Goal: Information Seeking & Learning: Find specific fact

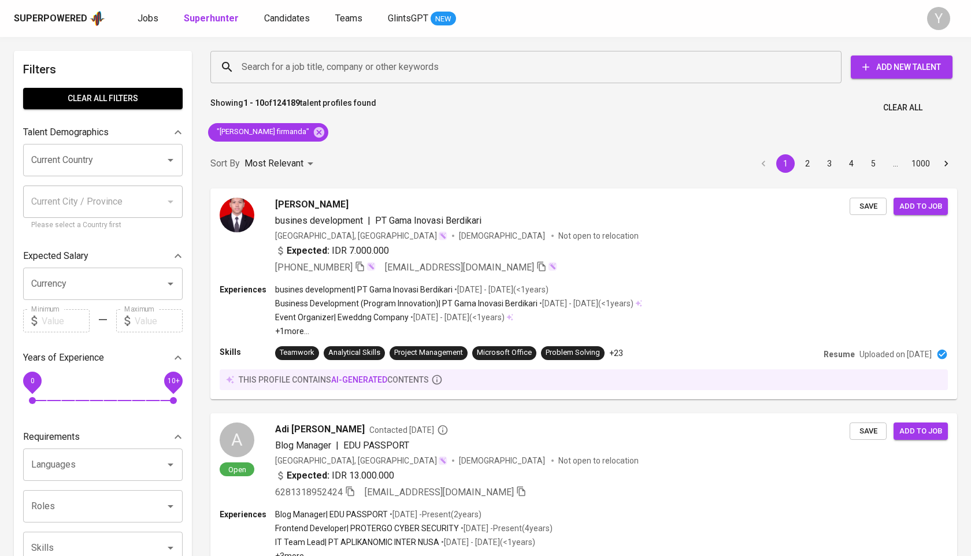
click at [314, 135] on icon at bounding box center [319, 132] width 10 height 10
click at [315, 66] on input "Search for a job title, company or other keywords" at bounding box center [529, 67] width 580 height 22
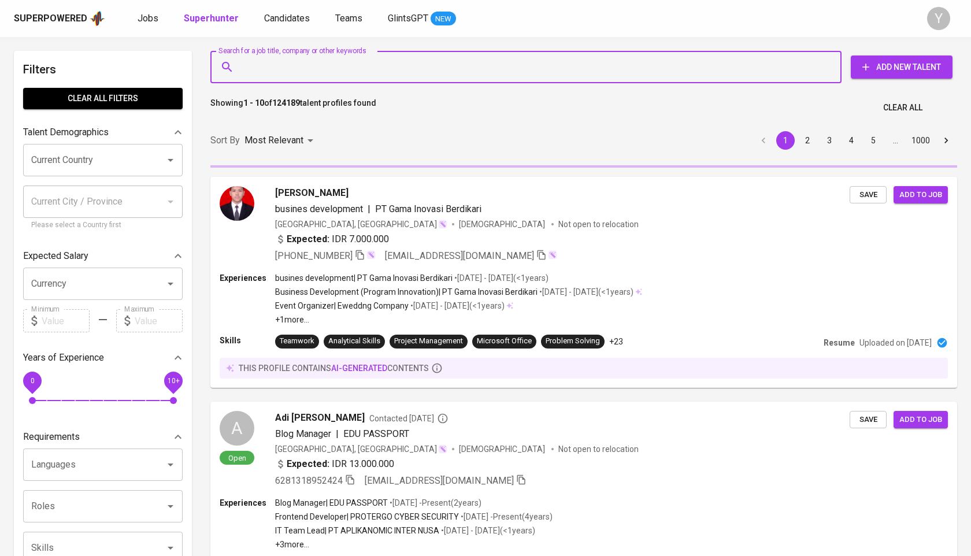
paste input "lilikdiana11@gmail.com"
type input "lilikdiana11@gmail.com"
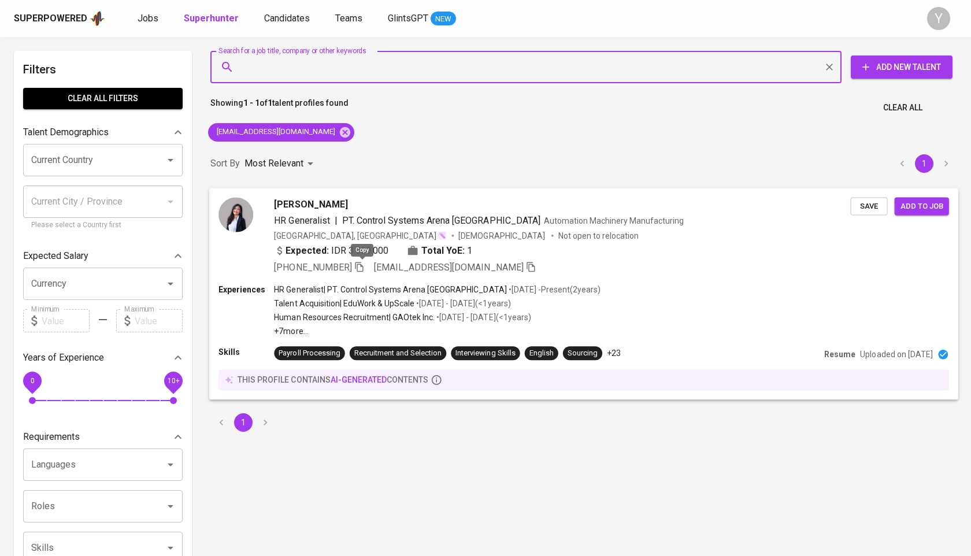
click at [358, 267] on icon "button" at bounding box center [359, 267] width 8 height 10
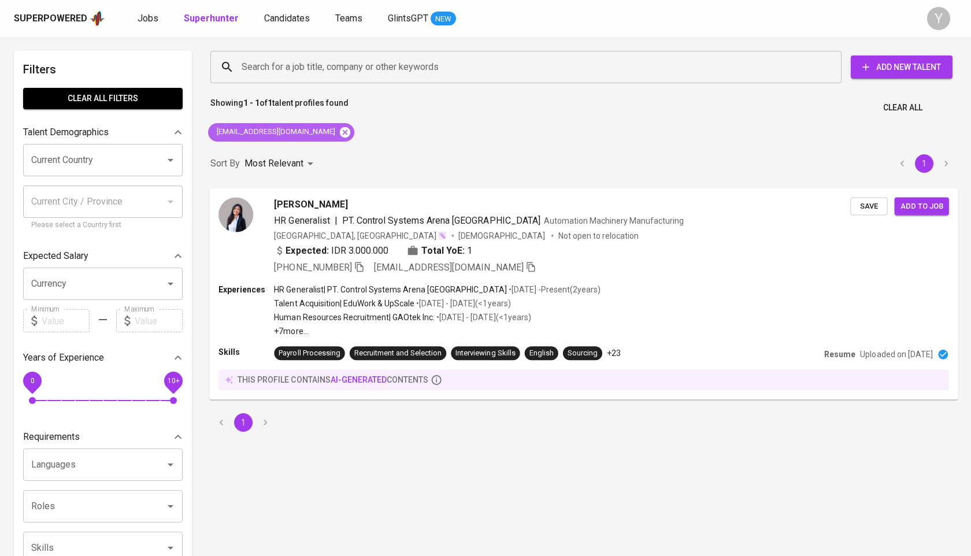
click at [340, 135] on icon at bounding box center [345, 132] width 10 height 10
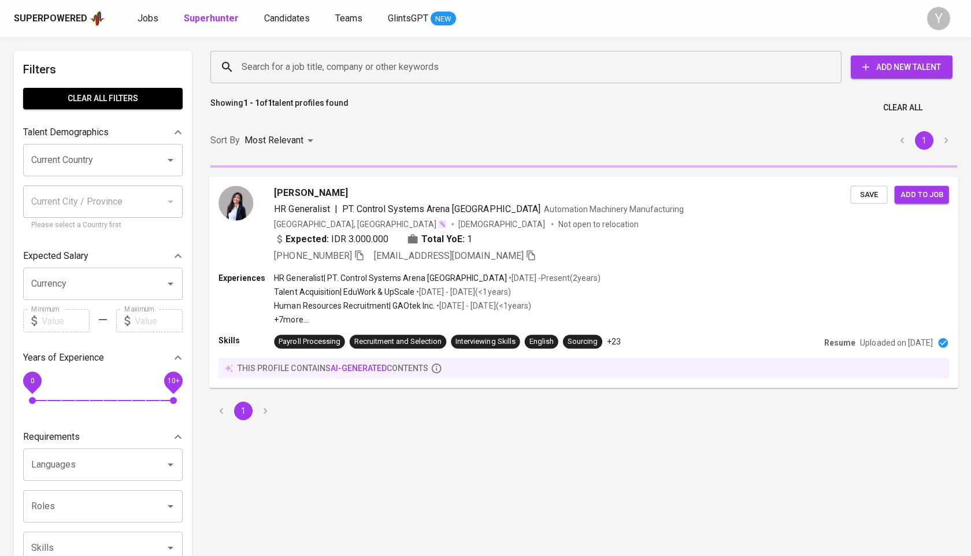
click at [339, 71] on input "Search for a job title, company or other keywords" at bounding box center [529, 67] width 580 height 22
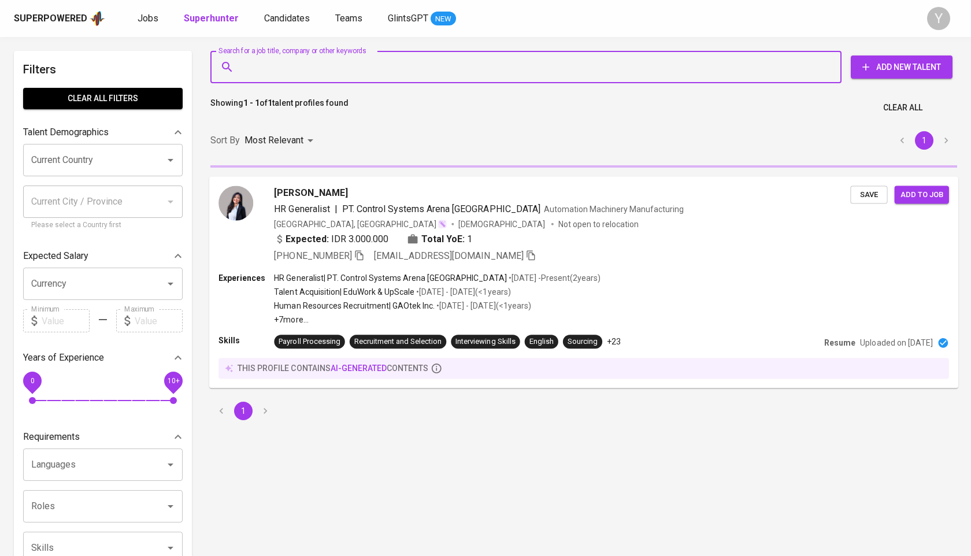
paste input "nurhani1910@gmail.com"
type input "nurhani1910@gmail.com"
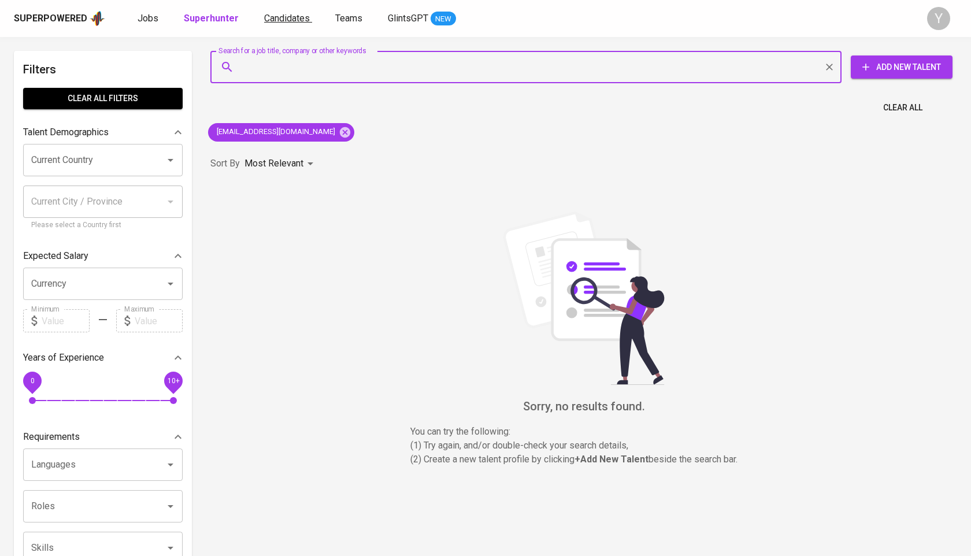
click at [275, 24] on link "Candidates" at bounding box center [288, 19] width 48 height 14
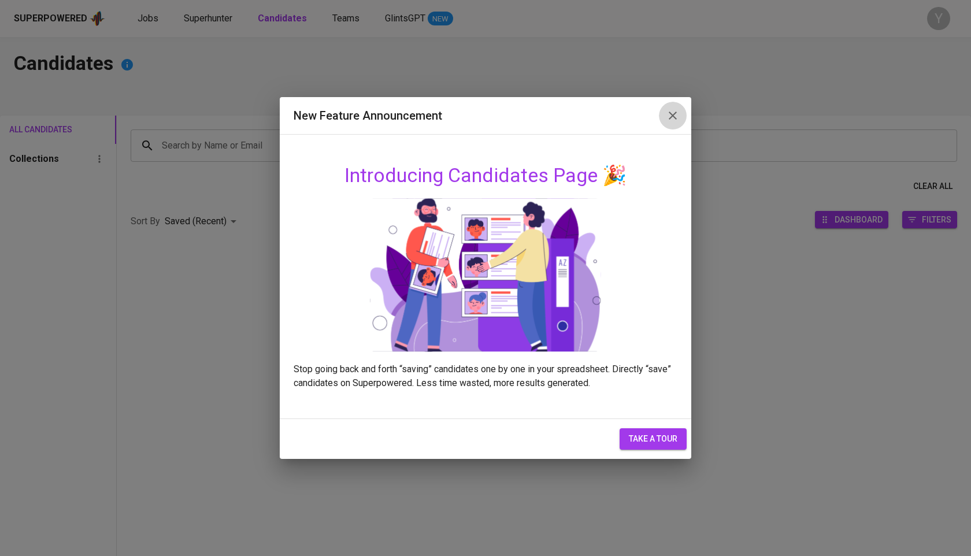
click at [669, 122] on icon "button" at bounding box center [673, 116] width 14 height 14
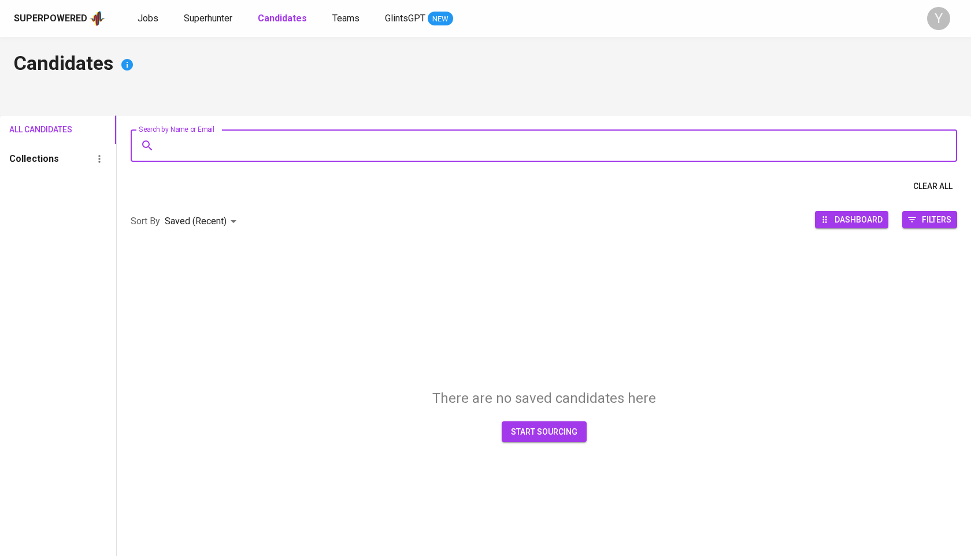
click at [562, 142] on input "Search by Name or Email" at bounding box center [547, 146] width 776 height 22
paste input "stefanysumarno@gmail.com"
type input "stefanysumarno@gmail.com"
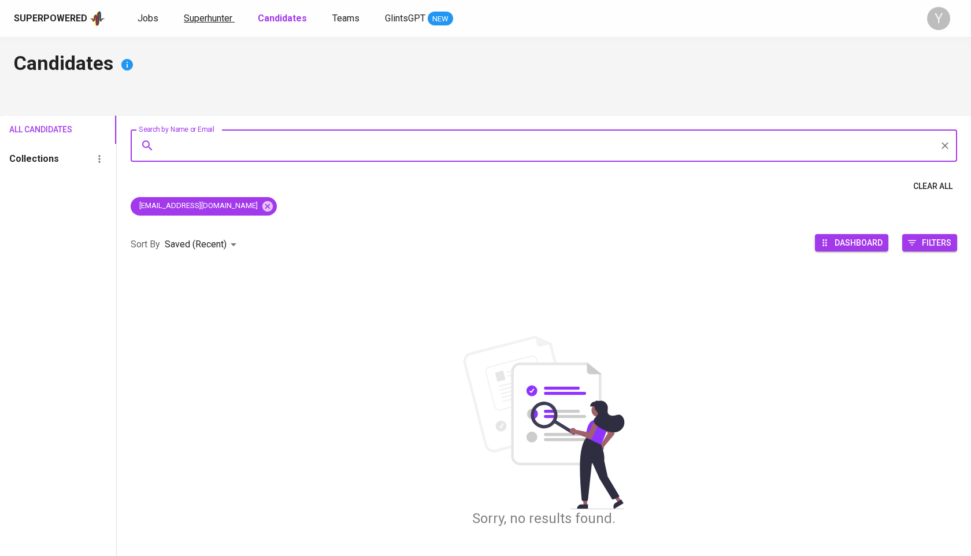
click at [209, 16] on span "Superhunter" at bounding box center [208, 18] width 49 height 11
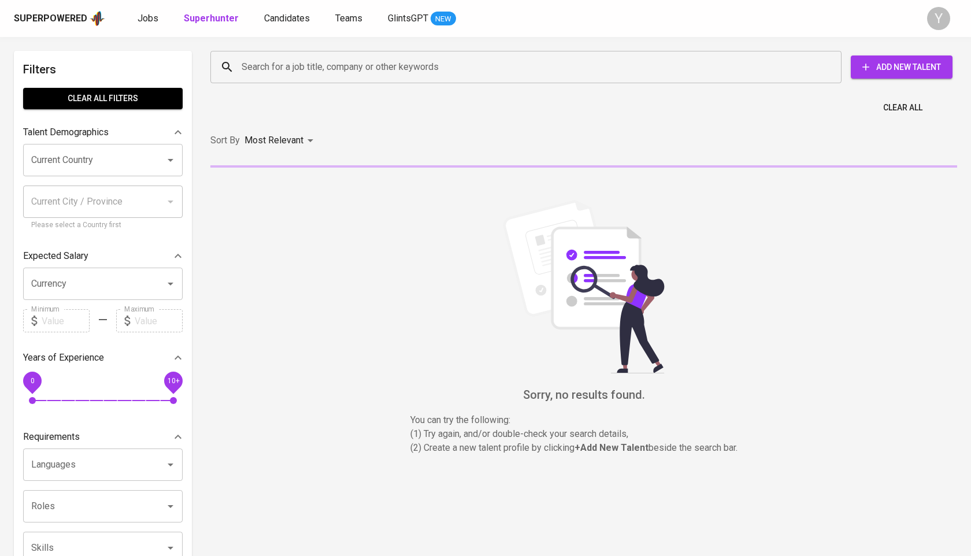
click at [297, 71] on input "Search for a job title, company or other keywords" at bounding box center [529, 67] width 580 height 22
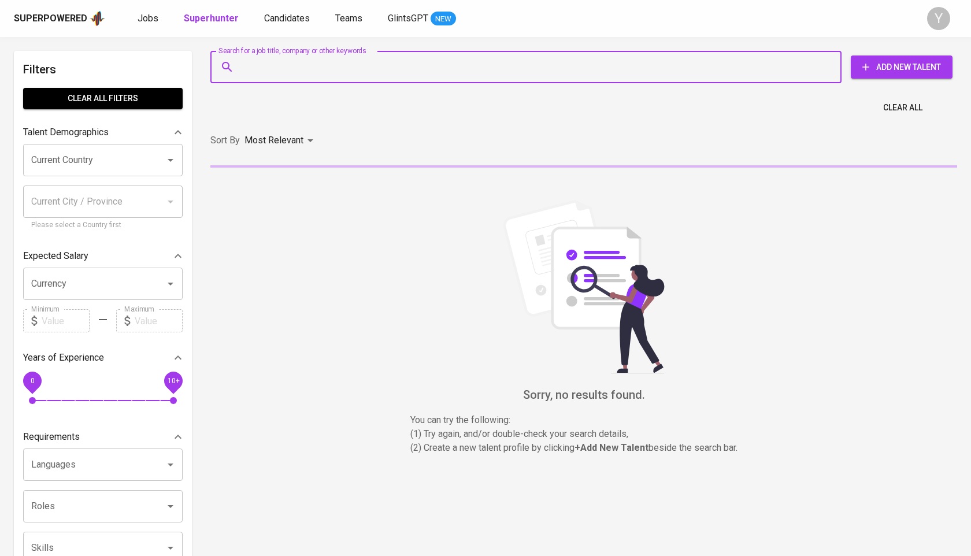
paste input "stefanysumarno@gmail.com"
type input "stefanysumarno@gmail.com"
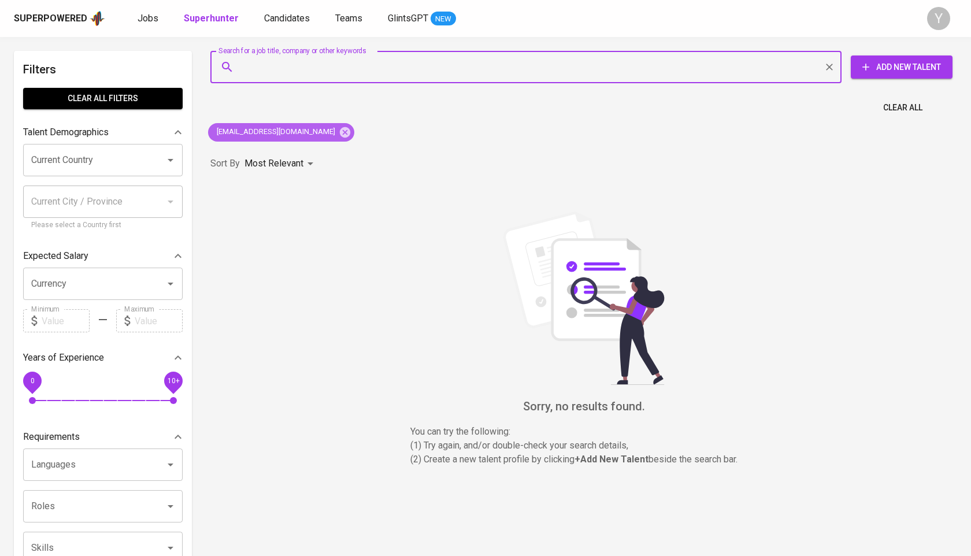
click at [324, 138] on div "stefanysumarno@gmail.com" at bounding box center [281, 132] width 146 height 18
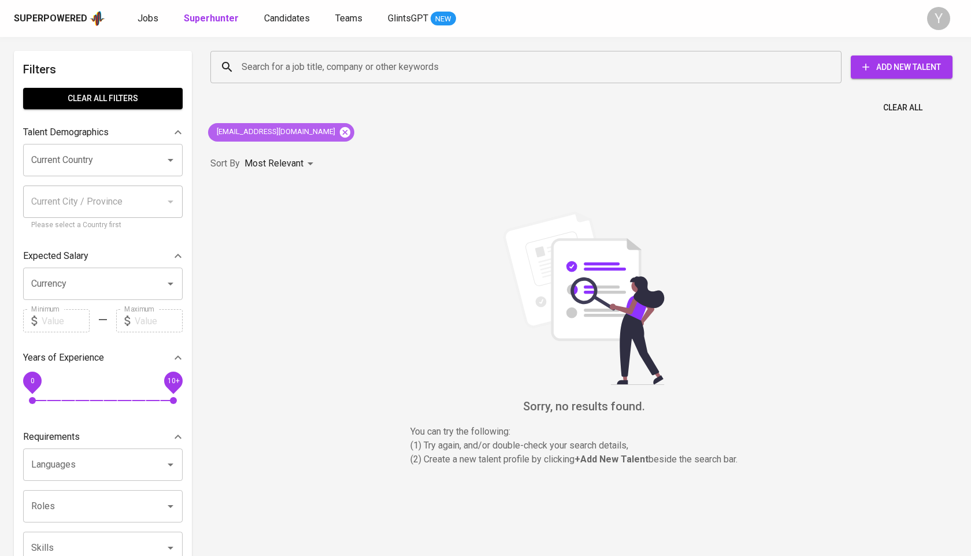
click at [339, 137] on icon at bounding box center [345, 132] width 13 height 13
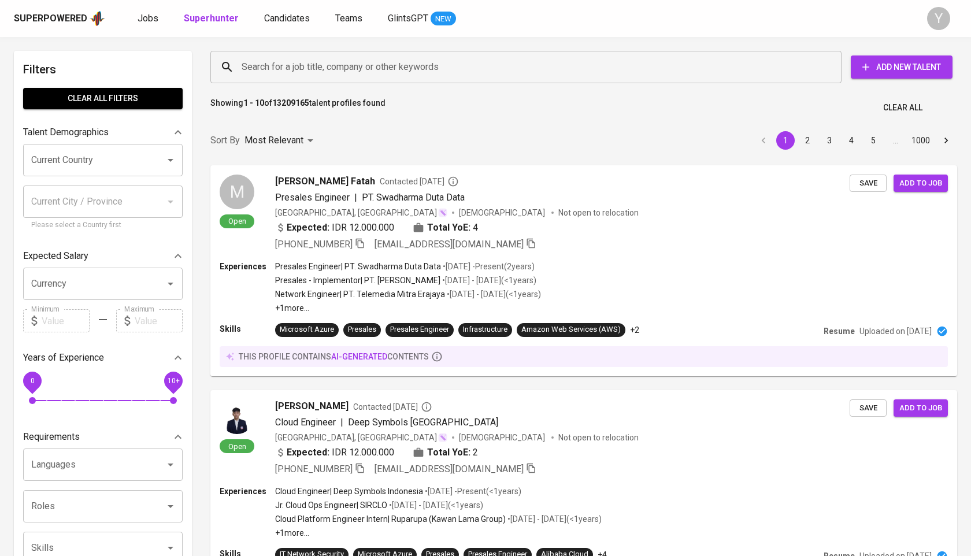
click at [314, 66] on input "Search for a job title, company or other keywords" at bounding box center [529, 67] width 580 height 22
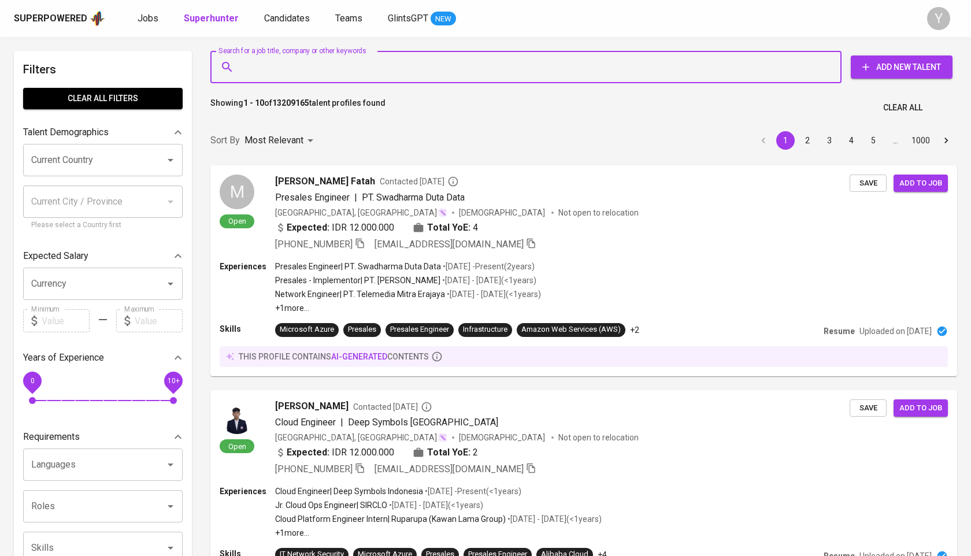
paste input "stefanysumarno@gmail.com"
type input "stefanysumarno@gmail.com"
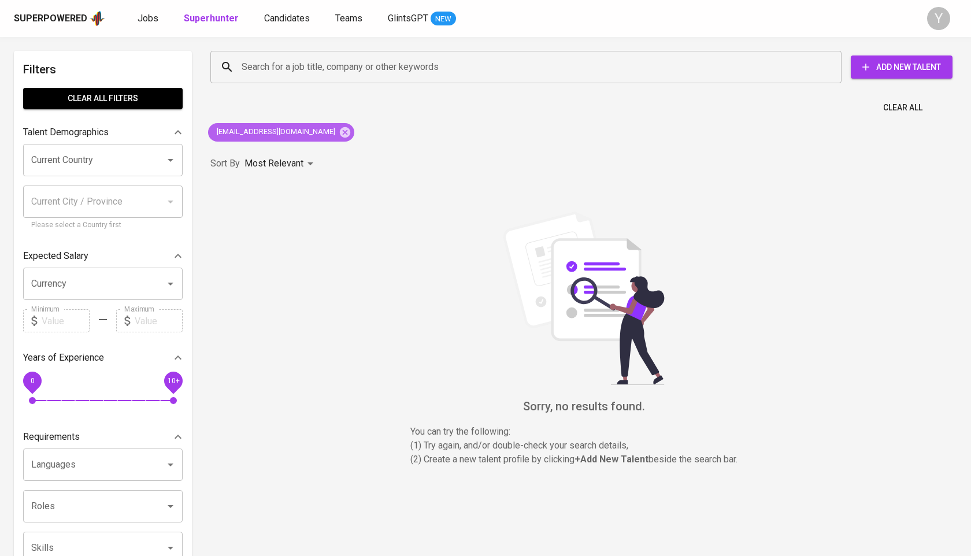
click at [324, 124] on div "stefanysumarno@gmail.com" at bounding box center [281, 132] width 146 height 18
click at [340, 135] on icon at bounding box center [345, 132] width 10 height 10
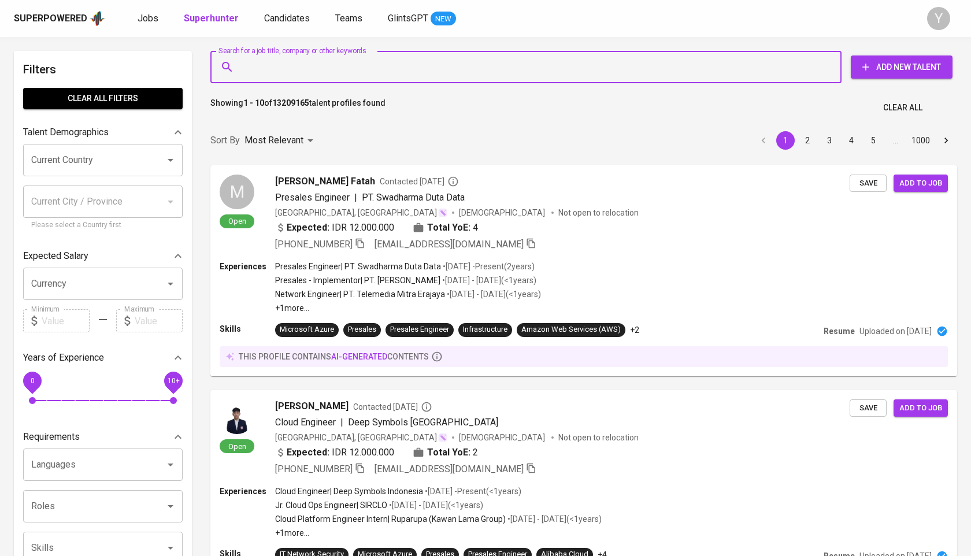
click at [356, 58] on input "Search for a job title, company or other keywords" at bounding box center [529, 67] width 580 height 22
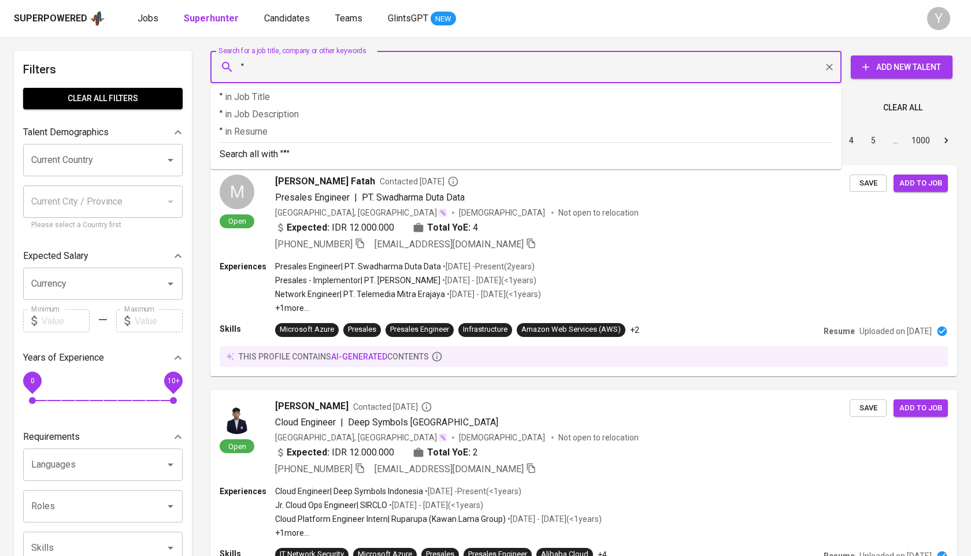
paste input "stefany sumarno"
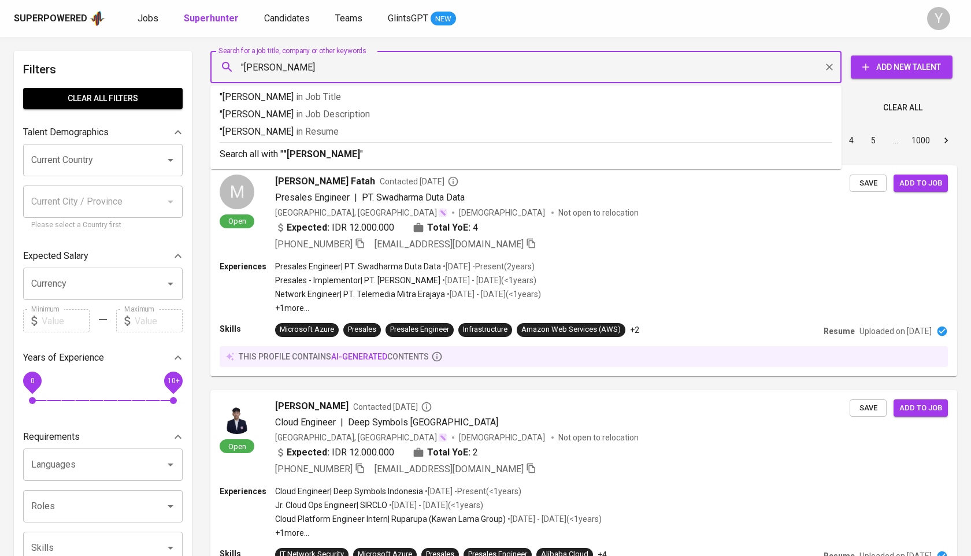
type input ""[PERSON_NAME]""
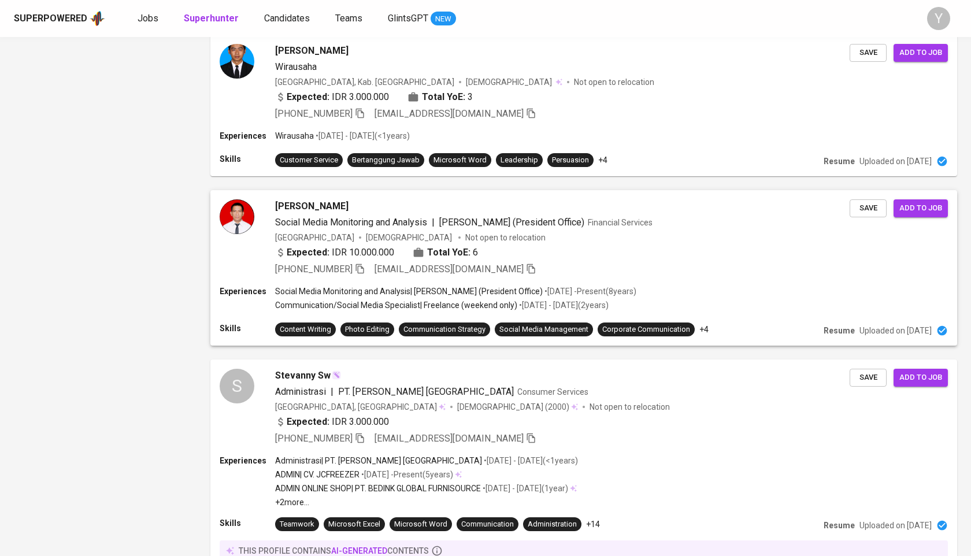
scroll to position [1774, 0]
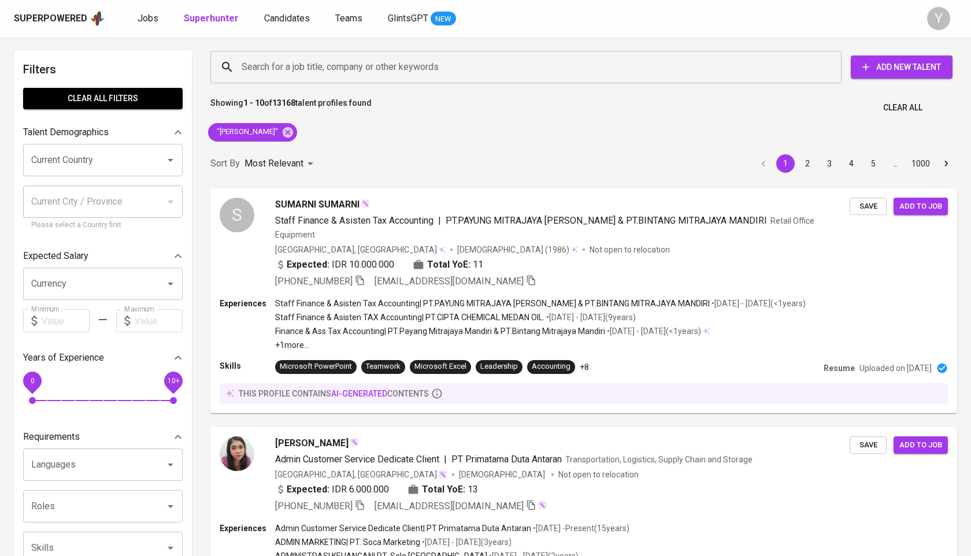
click at [297, 133] on div ""[PERSON_NAME]"" at bounding box center [252, 132] width 98 height 28
click at [288, 133] on icon at bounding box center [288, 132] width 13 height 13
click at [320, 62] on input "Search for a job title, company or other keywords" at bounding box center [529, 67] width 580 height 22
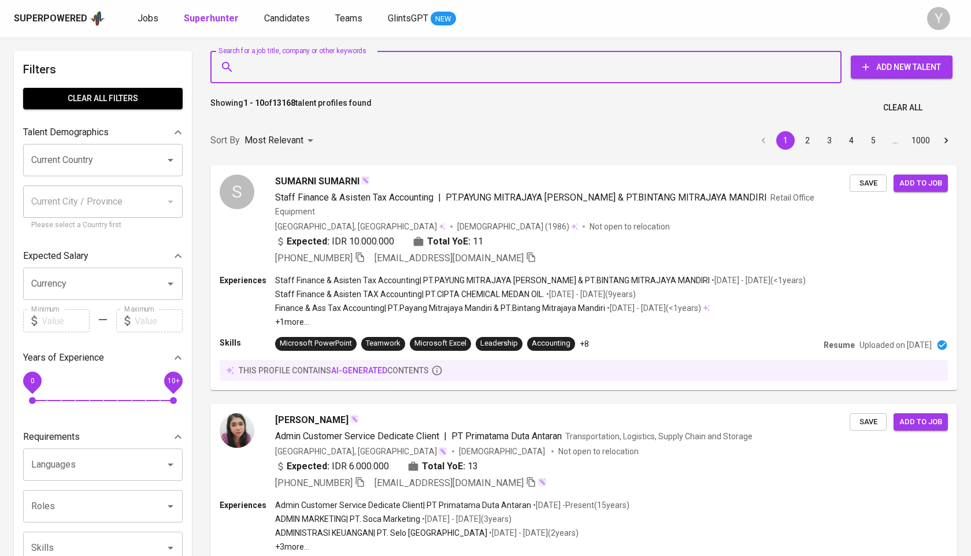
paste input "[EMAIL_ADDRESS][DOMAIN_NAME]"
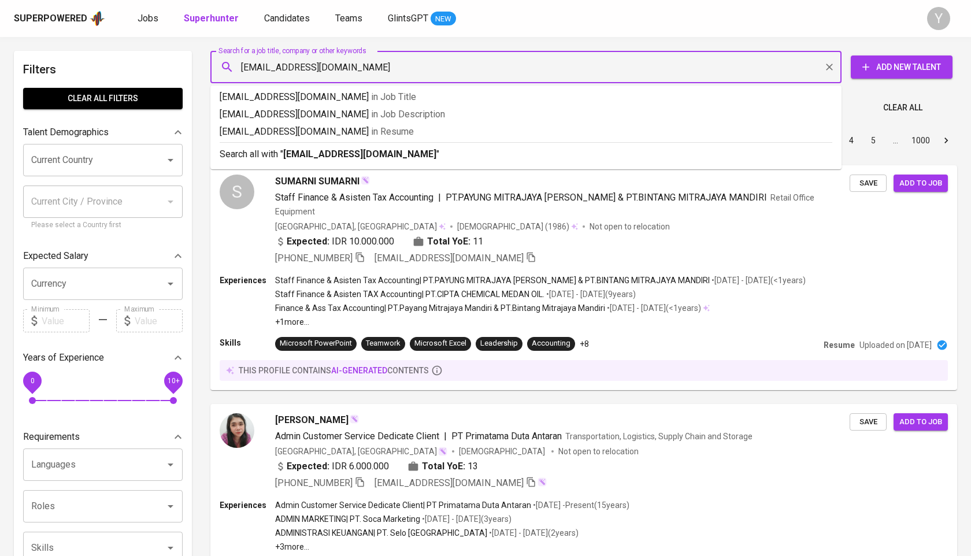
type input "[EMAIL_ADDRESS][DOMAIN_NAME]"
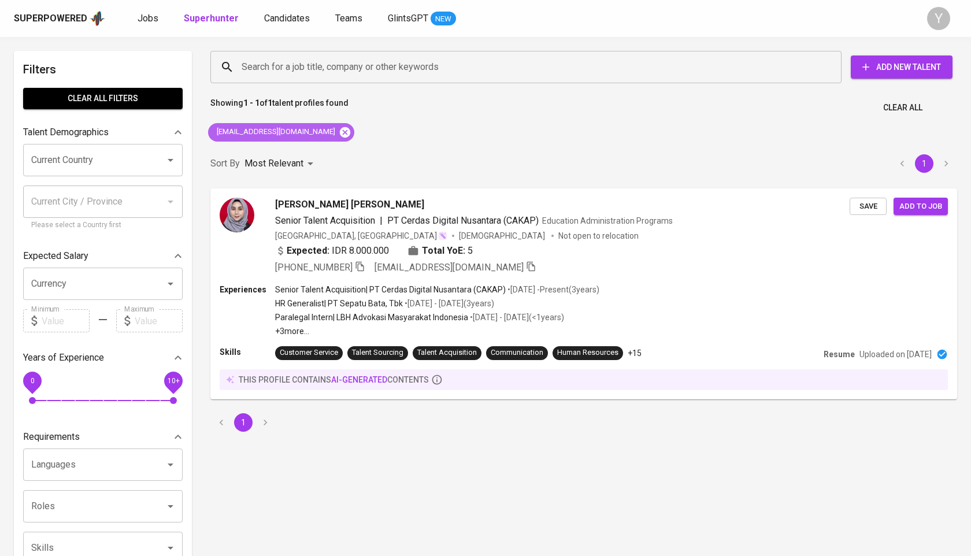
click at [340, 133] on icon at bounding box center [345, 132] width 10 height 10
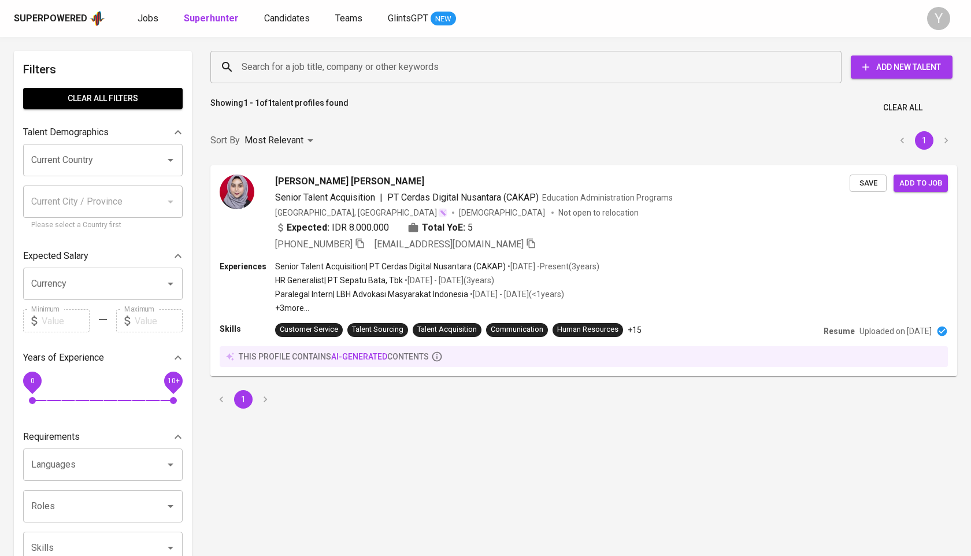
click at [336, 75] on input "Search for a job title, company or other keywords" at bounding box center [529, 67] width 580 height 22
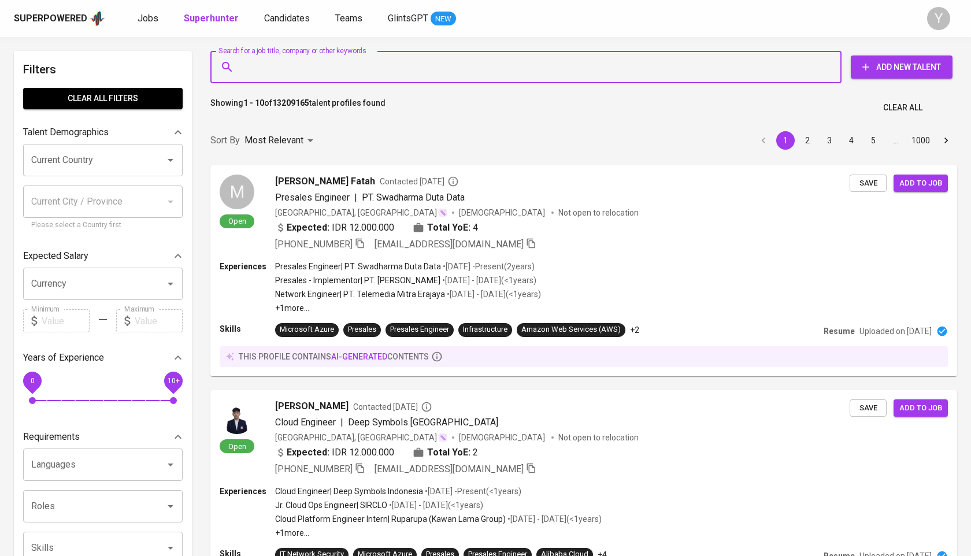
paste input "[EMAIL_ADDRESS][DOMAIN_NAME]"
type input "[EMAIL_ADDRESS][DOMAIN_NAME]"
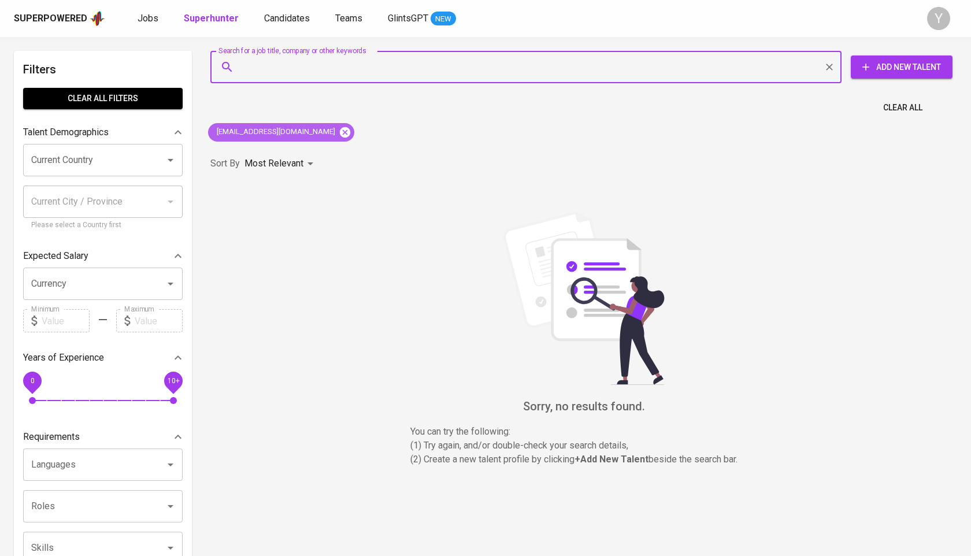
click at [340, 133] on icon at bounding box center [345, 132] width 10 height 10
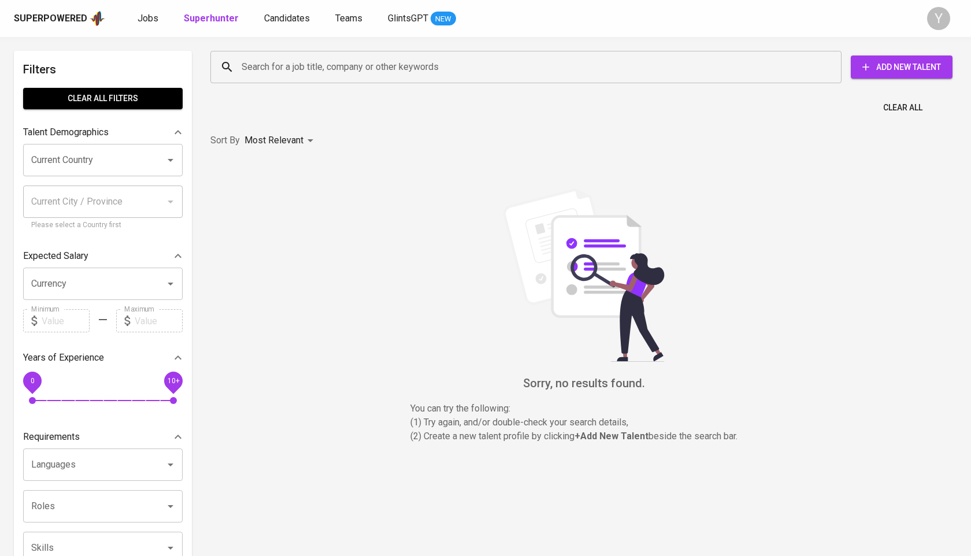
click at [382, 64] on input "Search for a job title, company or other keywords" at bounding box center [529, 67] width 580 height 22
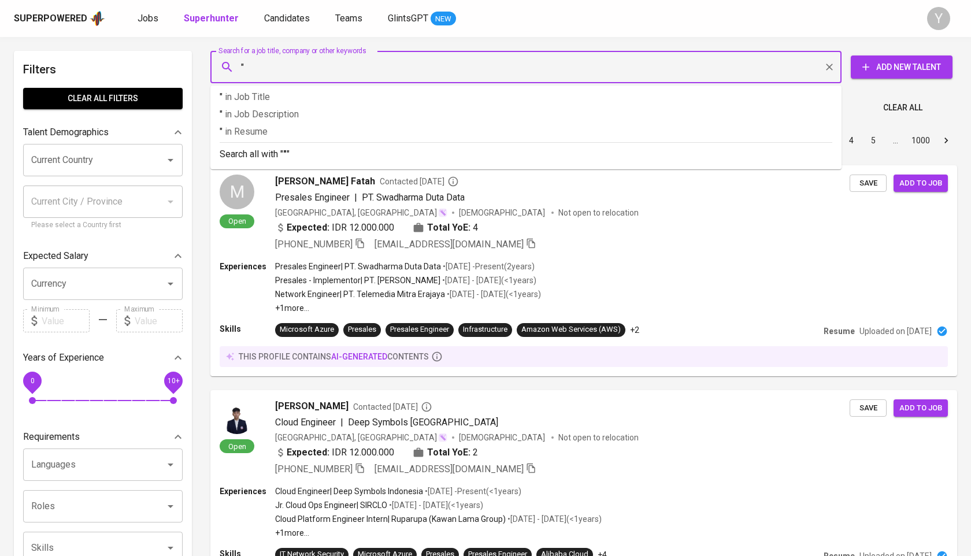
paste input "Eka Putri Yudilestari"
type input ""Eka Putri Yudilestari""
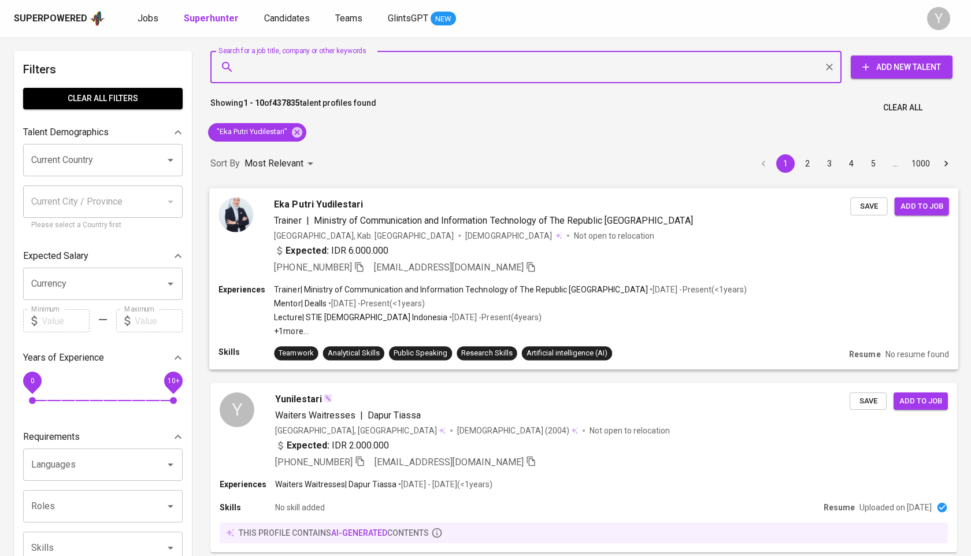
click at [361, 266] on icon "button" at bounding box center [359, 266] width 10 height 10
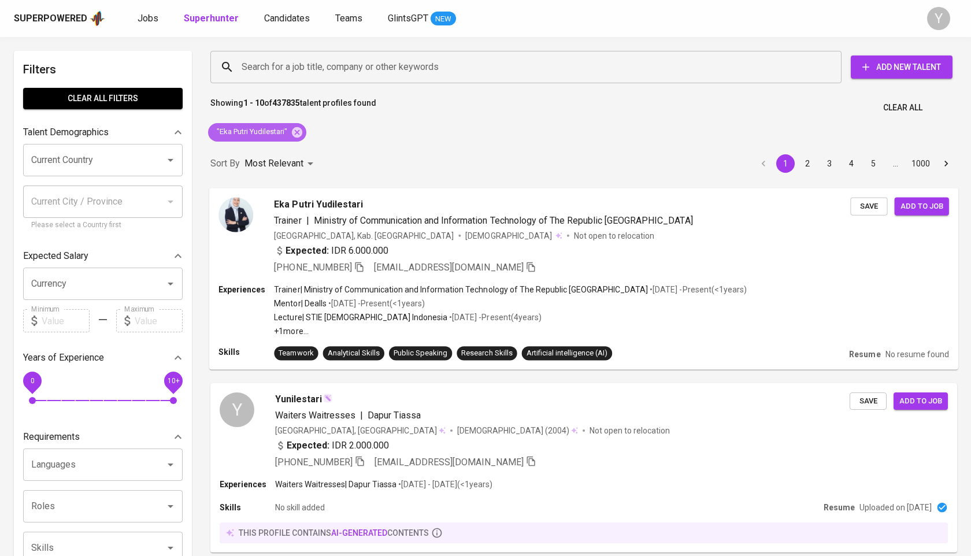
click at [290, 132] on span ""Eka Putri Yudilestari"" at bounding box center [251, 132] width 86 height 11
click at [294, 132] on icon at bounding box center [297, 132] width 10 height 10
click at [329, 73] on input "Search for a job title, company or other keywords" at bounding box center [529, 67] width 580 height 22
paste input "[EMAIL_ADDRESS][DOMAIN_NAME]"
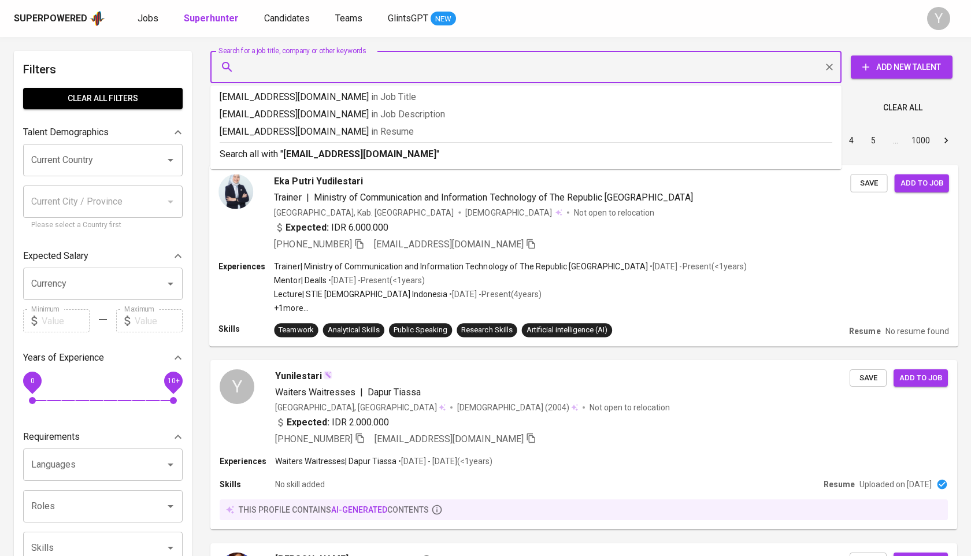
type input "[EMAIL_ADDRESS][DOMAIN_NAME]"
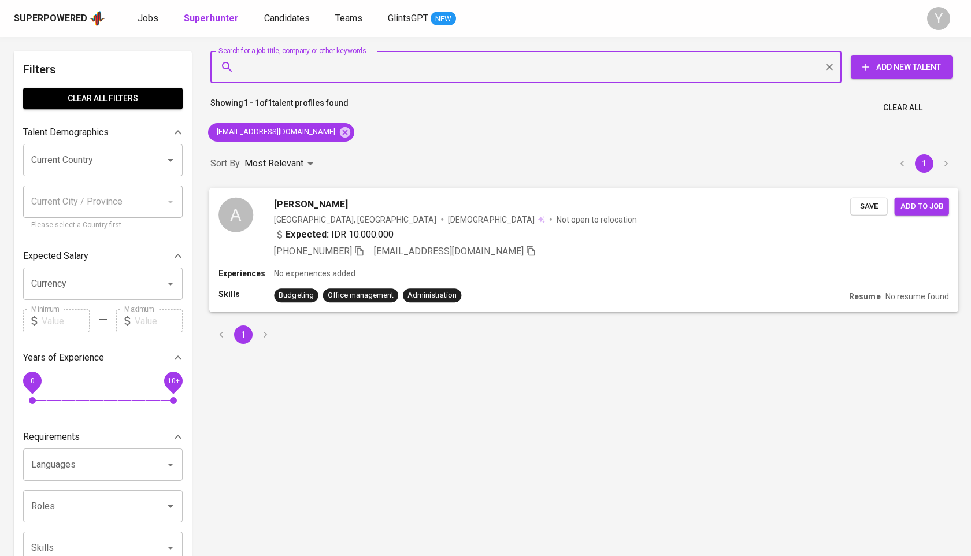
click at [363, 250] on icon "button" at bounding box center [359, 251] width 8 height 10
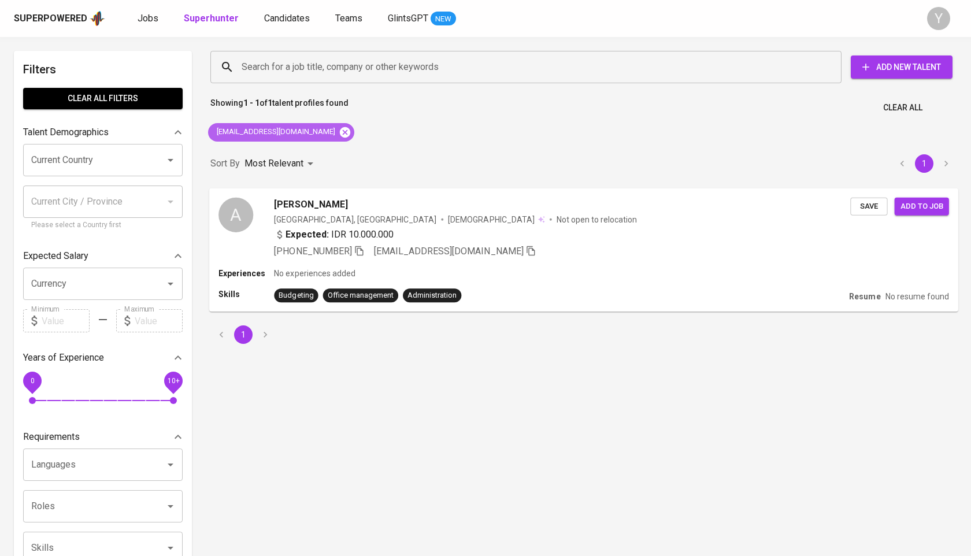
click at [340, 132] on icon at bounding box center [345, 132] width 10 height 10
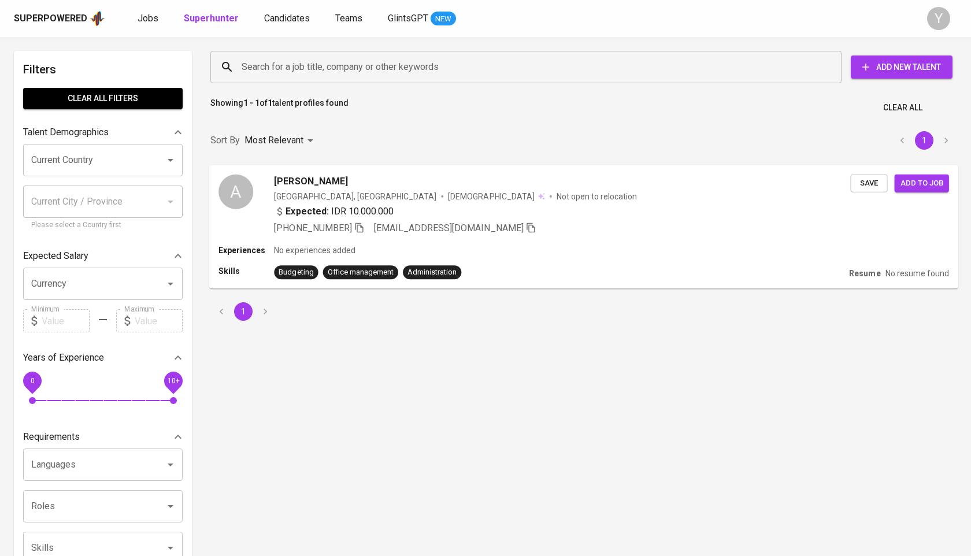
click at [332, 62] on input "Search for a job title, company or other keywords" at bounding box center [529, 67] width 580 height 22
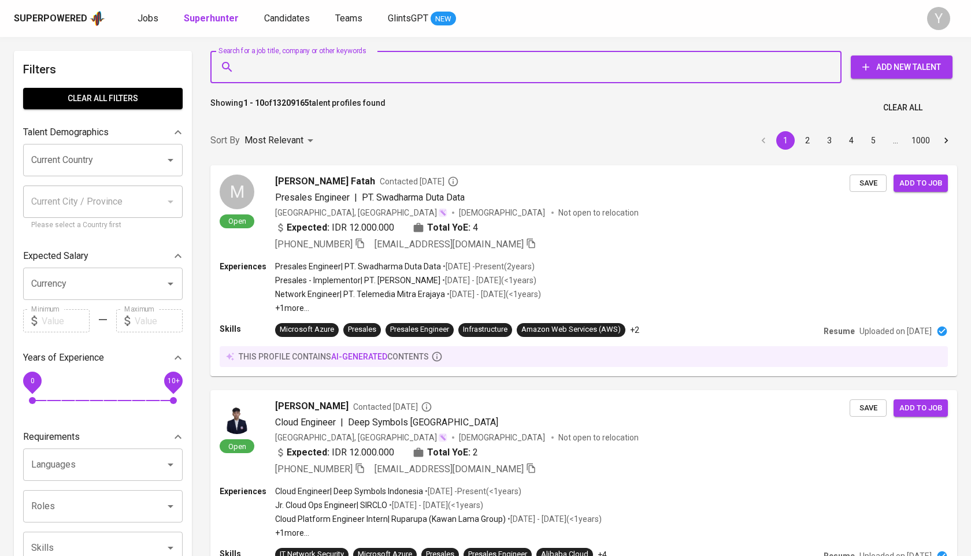
paste input "[EMAIL_ADDRESS][DOMAIN_NAME]"
type input "[EMAIL_ADDRESS][DOMAIN_NAME]"
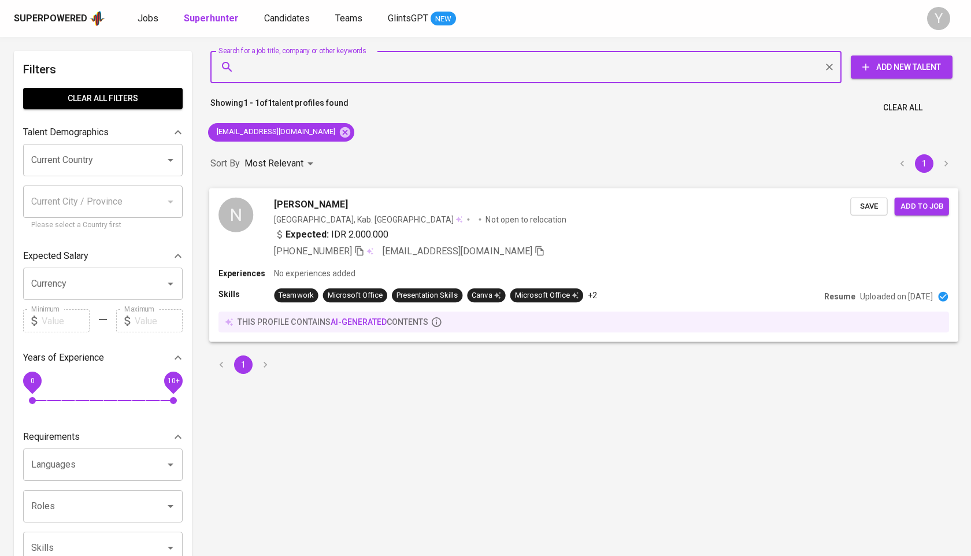
click at [363, 249] on icon "button" at bounding box center [359, 251] width 8 height 10
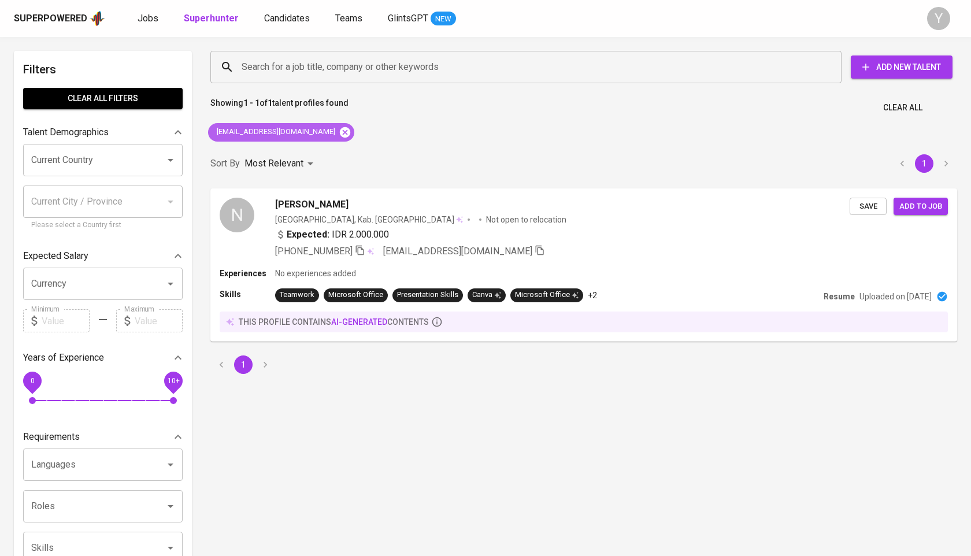
click at [340, 132] on icon at bounding box center [345, 132] width 10 height 10
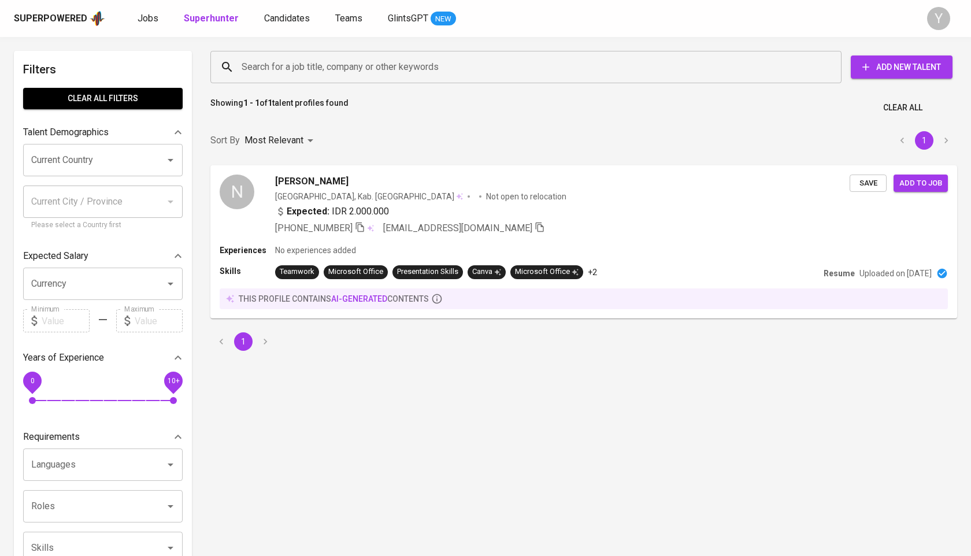
click at [329, 80] on div "Search for a job title, company or other keywords" at bounding box center [525, 67] width 631 height 32
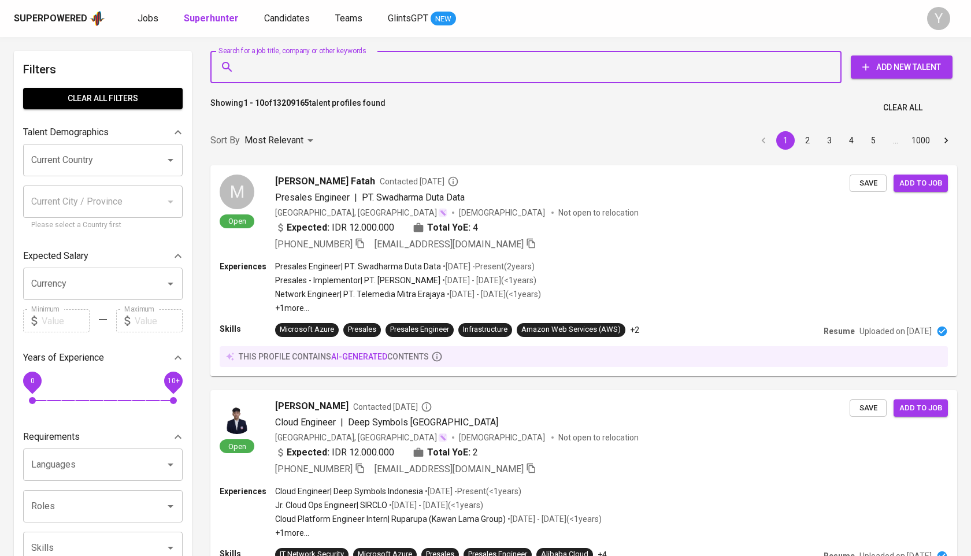
click at [331, 74] on input "Search for a job title, company or other keywords" at bounding box center [529, 67] width 580 height 22
paste input "stefanitan02@gmail.com"
type input "stefanitan02@gmail.com"
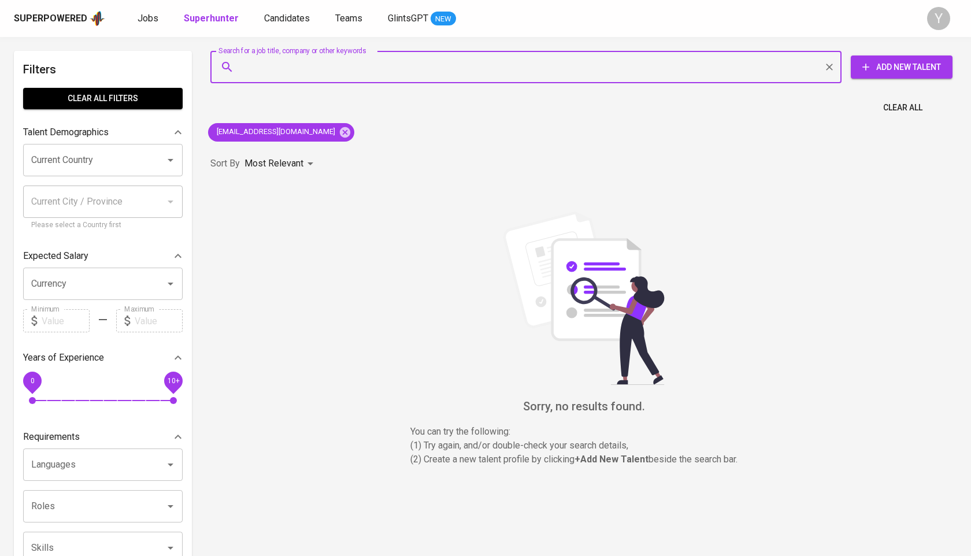
click at [298, 80] on div "Search for a job title, company or other keywords" at bounding box center [525, 67] width 631 height 32
click at [340, 132] on icon at bounding box center [345, 132] width 10 height 10
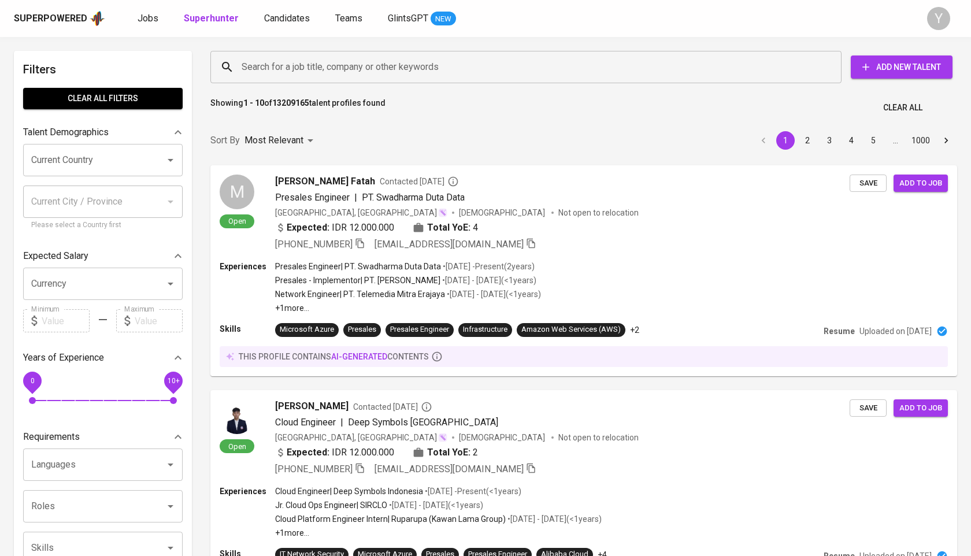
click at [308, 69] on input "Search for a job title, company or other keywords" at bounding box center [529, 67] width 580 height 22
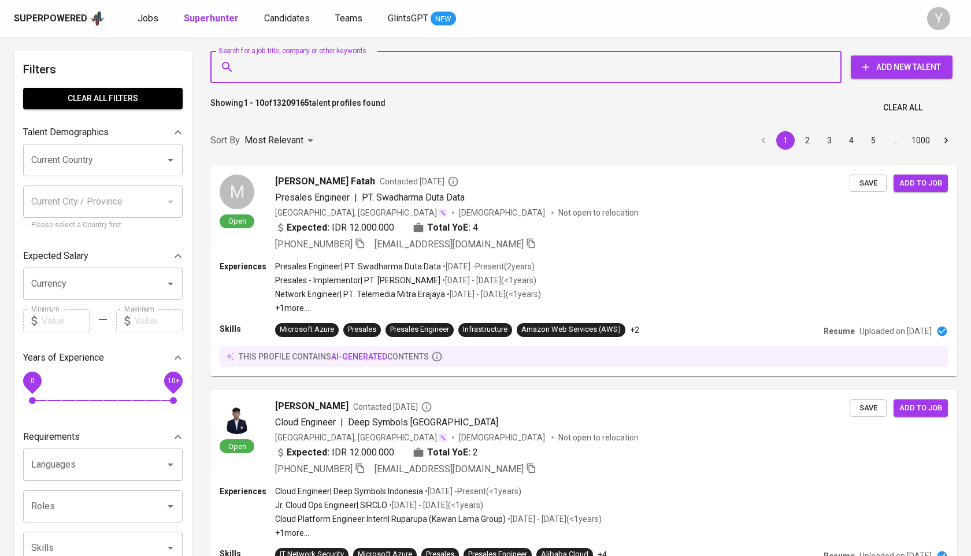
paste input "Wani Resources Indonesia"
type input "Wani Resources Indonesia"
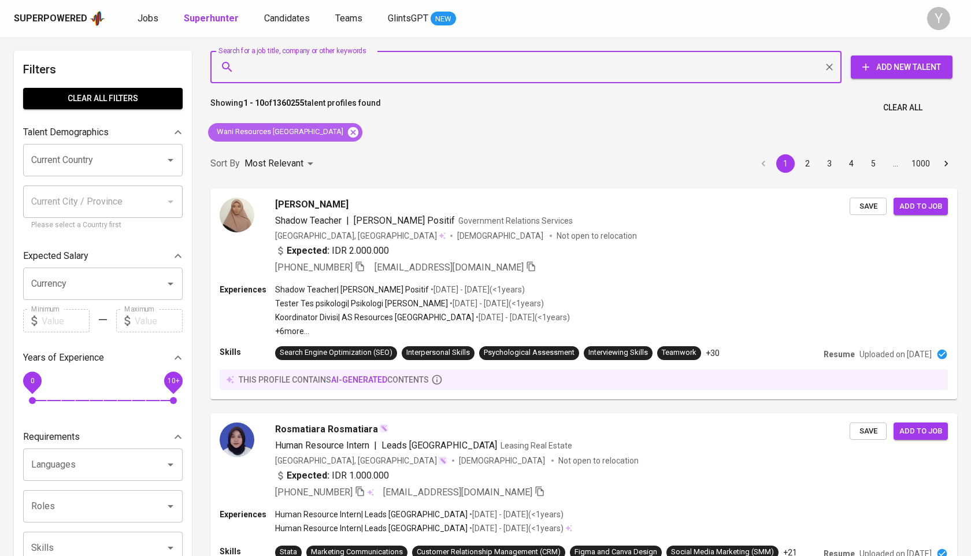
click at [347, 133] on icon at bounding box center [353, 132] width 13 height 13
click at [312, 70] on input "Search for a job title, company or other keywords" at bounding box center [529, 67] width 580 height 22
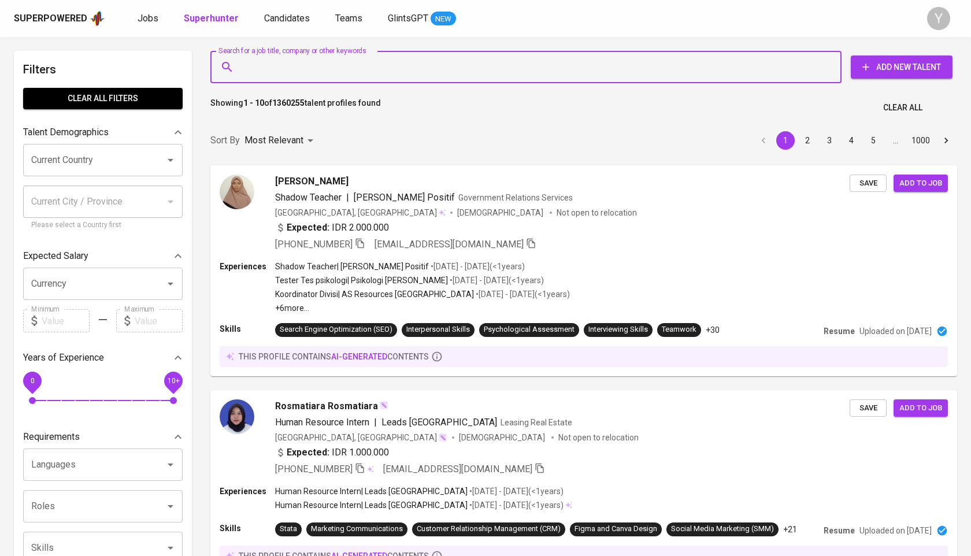
paste input "sprihatomo@gmail.com"
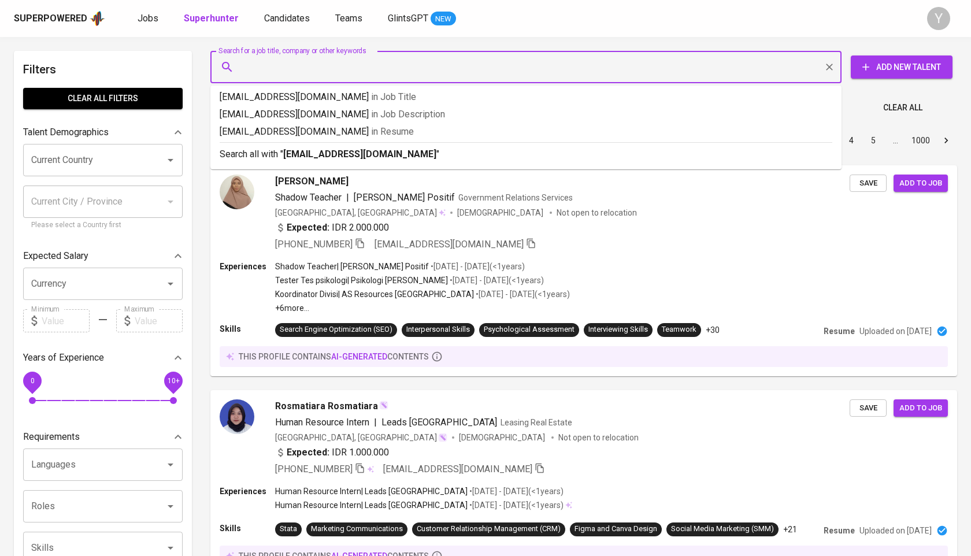
type input "sprihatomo@gmail.com"
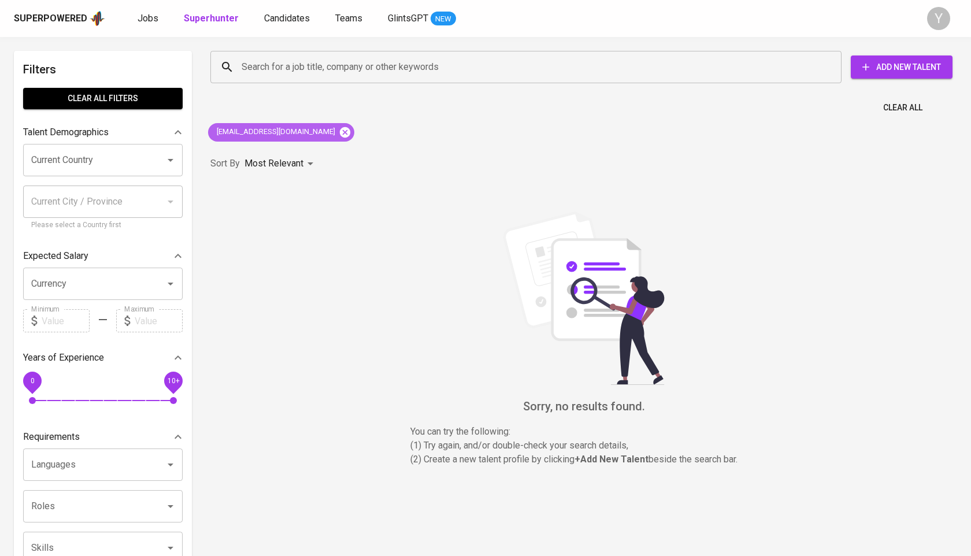
click at [340, 131] on icon at bounding box center [345, 132] width 10 height 10
click at [350, 71] on input "Search for a job title, company or other keywords" at bounding box center [529, 67] width 580 height 22
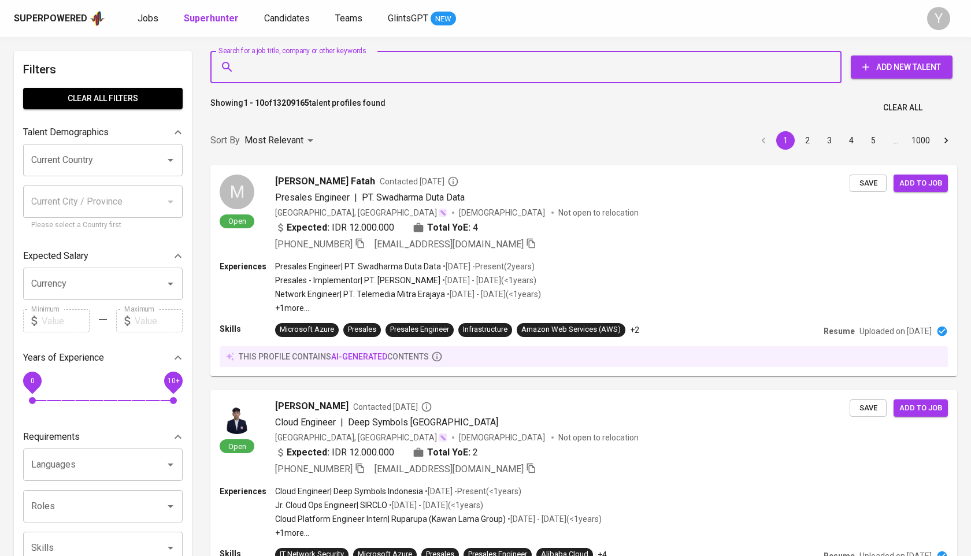
paste input "paulinasarahp@gmail.com"
type input "paulinasarahp@gmail.com"
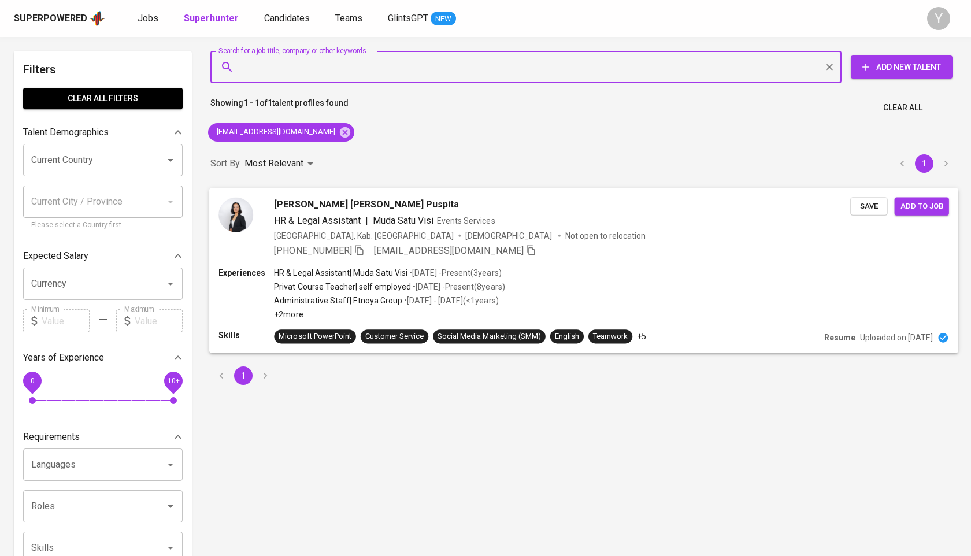
click at [369, 249] on div "+62 852-2758-4848 paulinasarahp@gmail.com" at bounding box center [405, 250] width 262 height 14
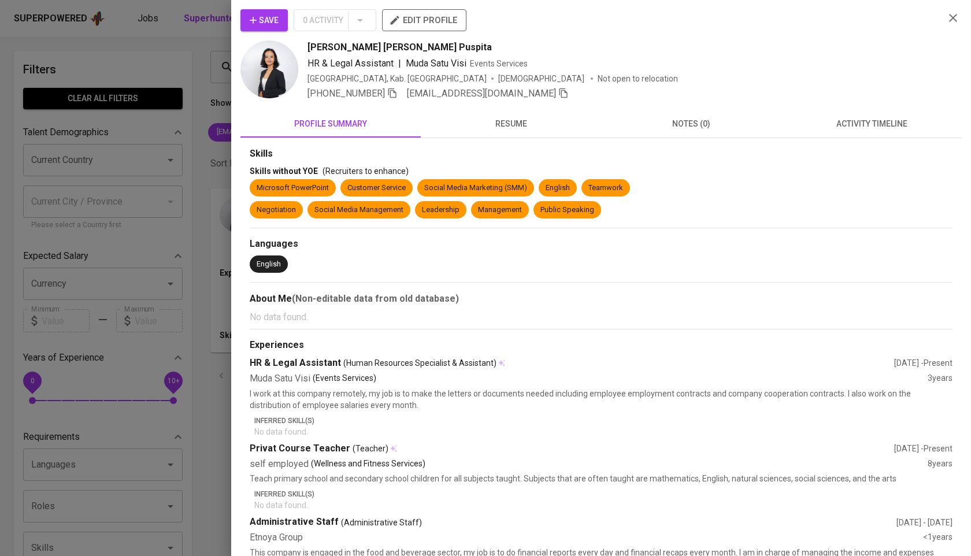
click at [397, 92] on icon "button" at bounding box center [392, 93] width 8 height 10
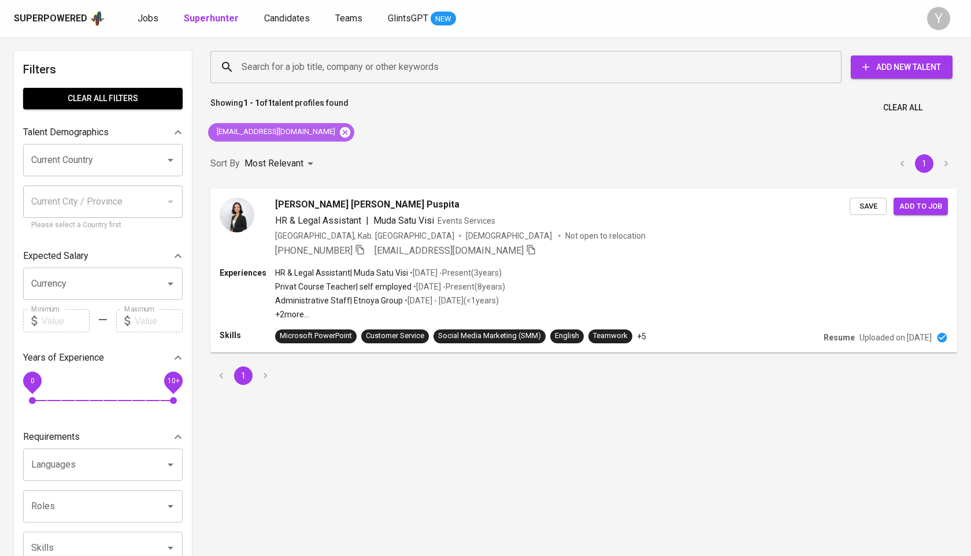
click at [340, 129] on icon at bounding box center [345, 132] width 10 height 10
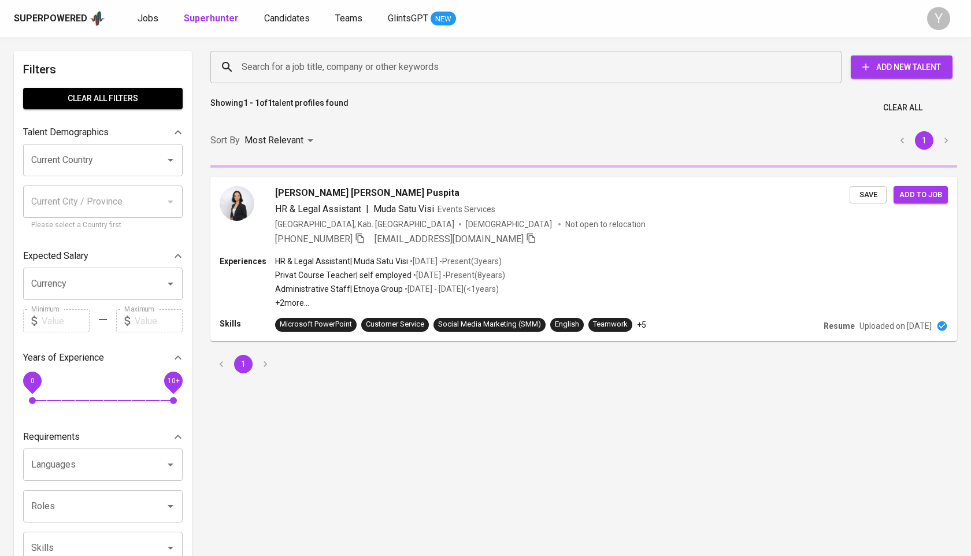
click at [337, 59] on input "Search for a job title, company or other keywords" at bounding box center [529, 67] width 580 height 22
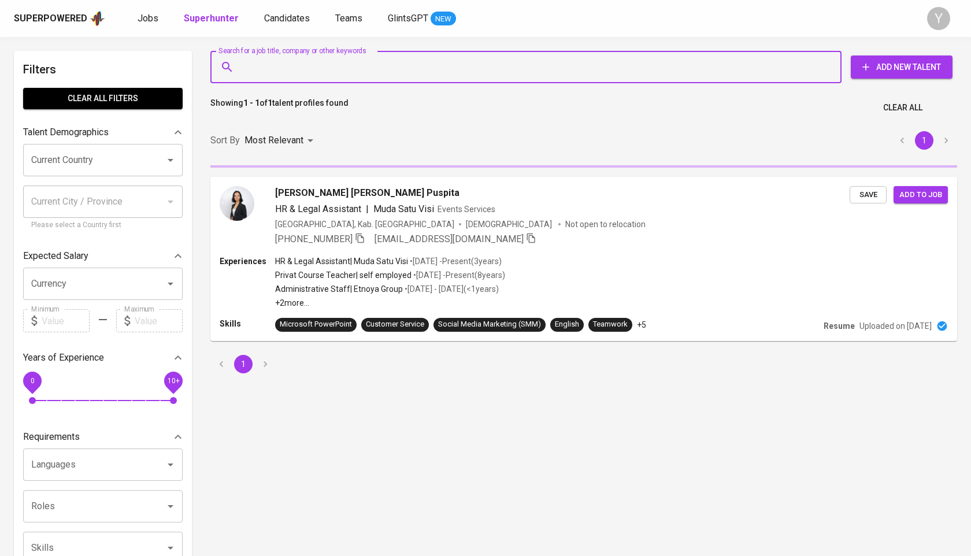
paste input "firyalnabila0@gmail.com"
type input "firyalnabila0@gmail.com"
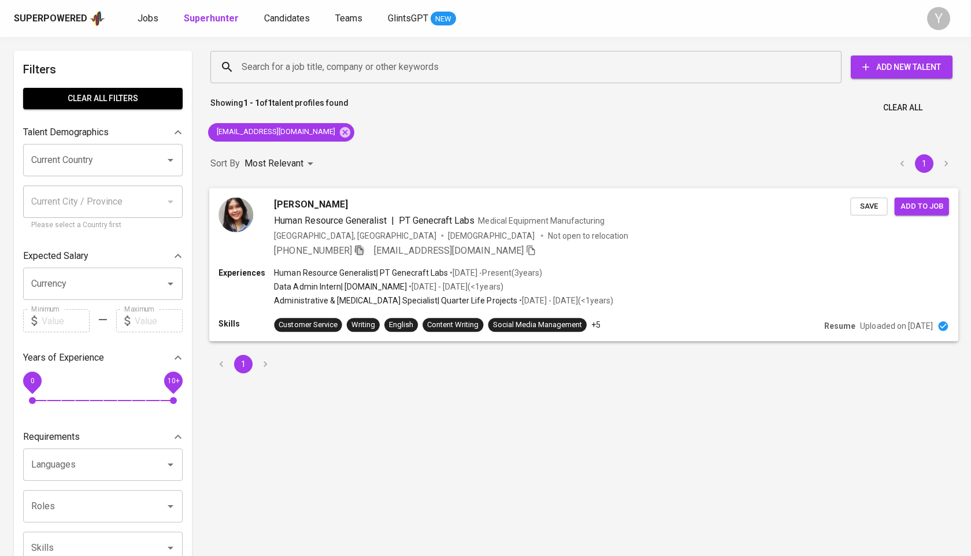
click at [355, 249] on icon "button" at bounding box center [359, 250] width 8 height 10
